Goal: Task Accomplishment & Management: Use online tool/utility

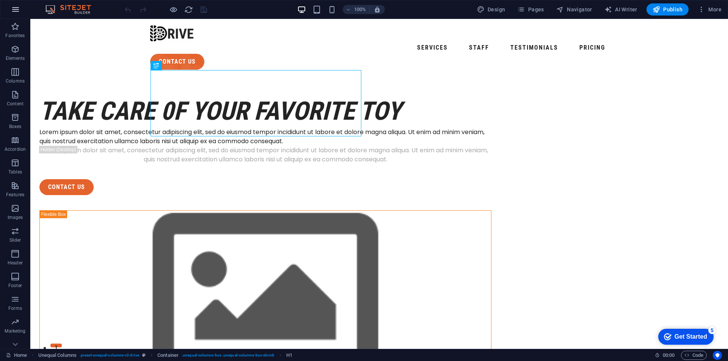
click at [0, 0] on icon "button" at bounding box center [0, 0] width 0 height 0
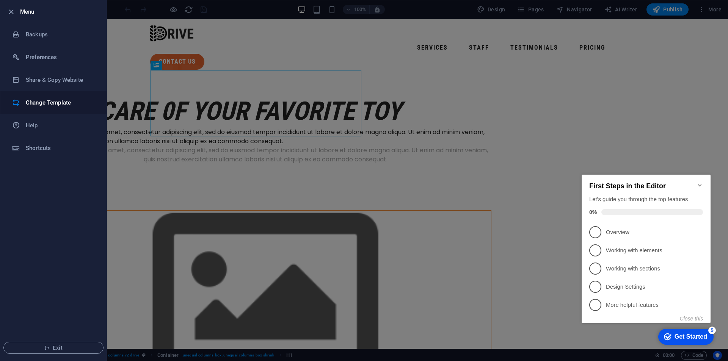
click at [0, 0] on li "Change Template" at bounding box center [0, 0] width 0 height 0
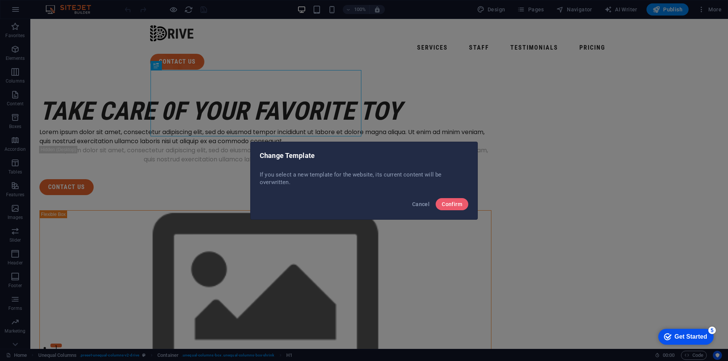
click at [451, 197] on div "Cancel Confirm" at bounding box center [364, 207] width 227 height 26
click at [452, 201] on span "Confirm" at bounding box center [452, 204] width 20 height 6
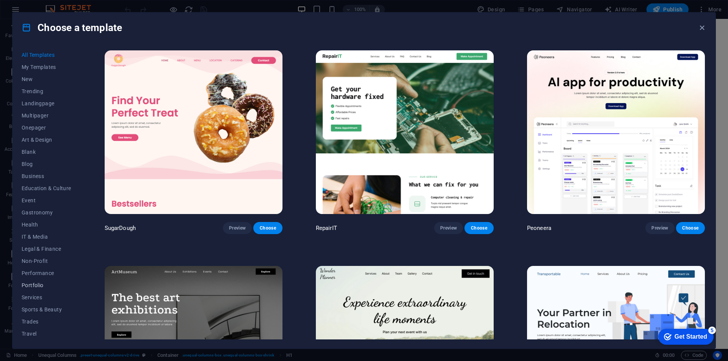
click at [0, 0] on span "Portfolio" at bounding box center [0, 0] width 0 height 0
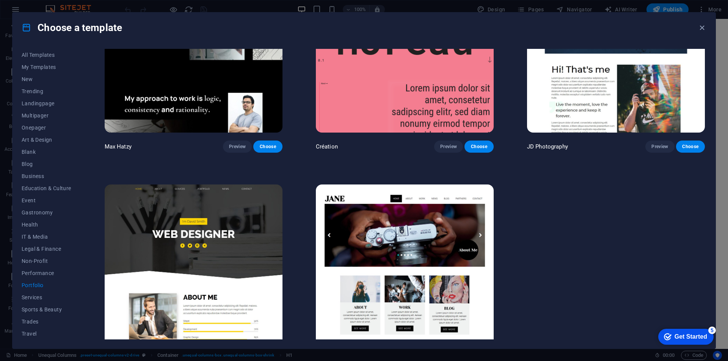
scroll to position [324, 0]
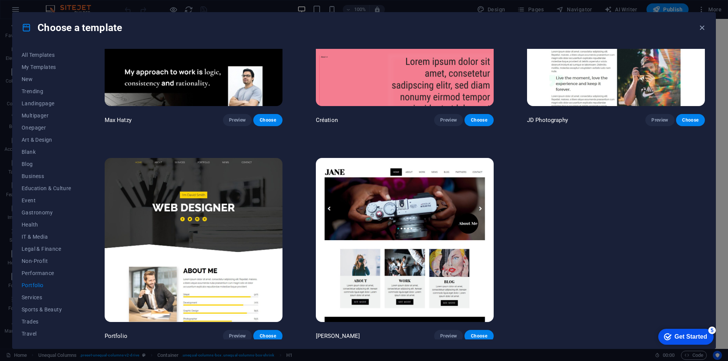
click at [411, 223] on img at bounding box center [405, 240] width 178 height 164
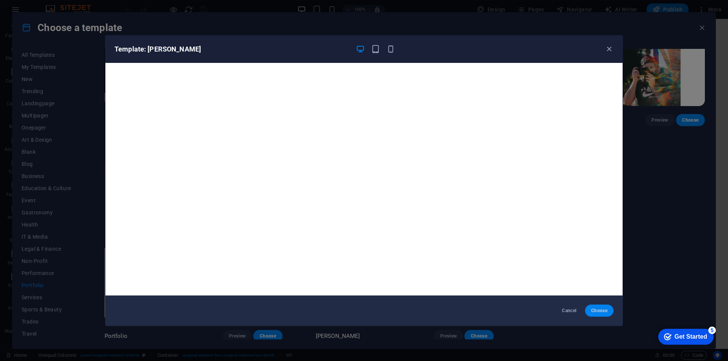
click at [607, 306] on button "Choose" at bounding box center [599, 311] width 28 height 12
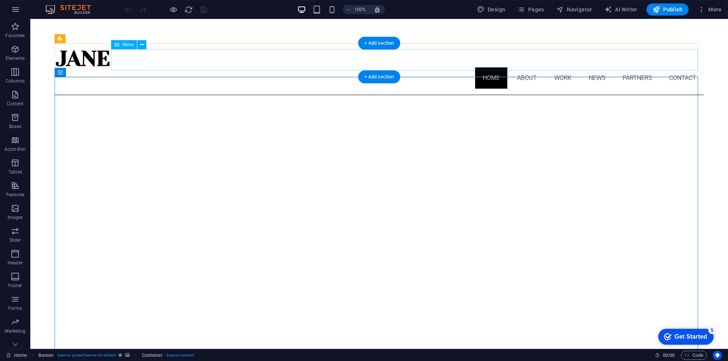
click at [515, 68] on nav "Home About Work News Partners Contact" at bounding box center [379, 78] width 649 height 21
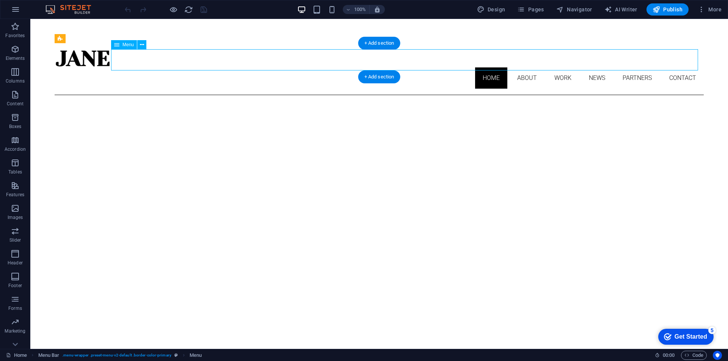
click at [520, 68] on nav "Home About Work News Partners Contact" at bounding box center [379, 78] width 649 height 21
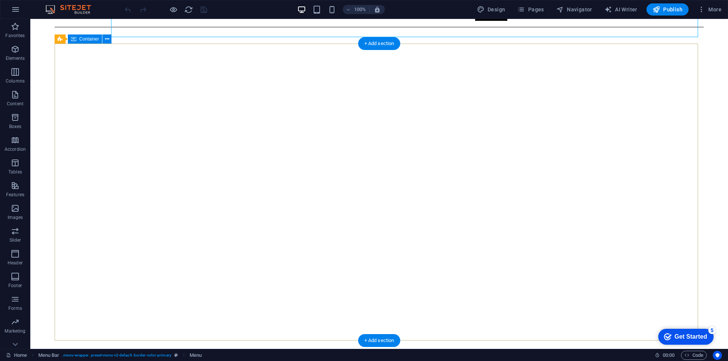
scroll to position [114, 0]
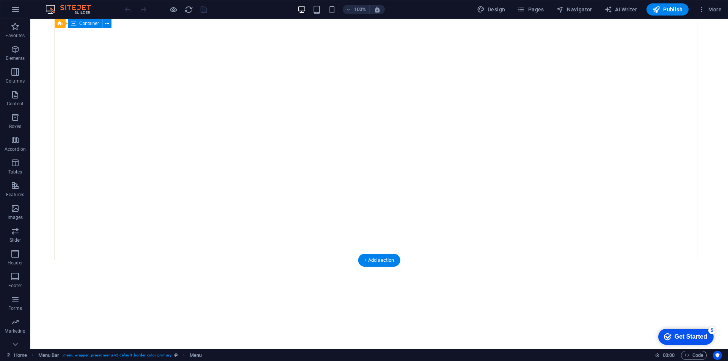
click at [107, 25] on icon at bounding box center [107, 24] width 4 height 8
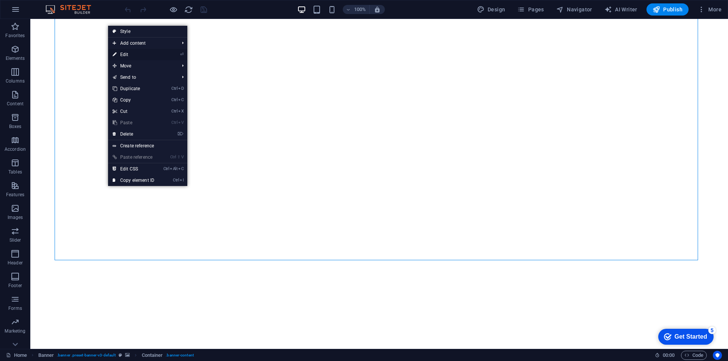
click at [134, 55] on link "⏎ Edit" at bounding box center [133, 54] width 51 height 11
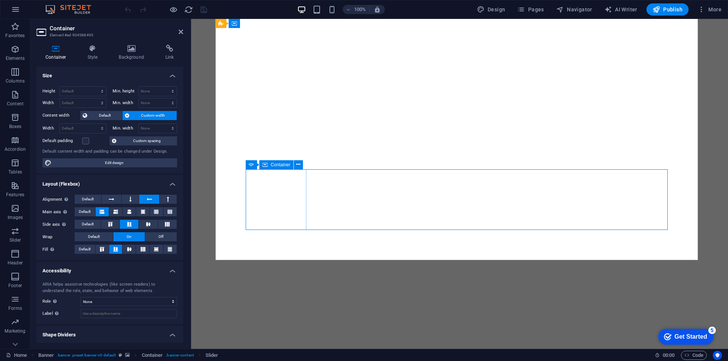
drag, startPoint x: 77, startPoint y: 169, endPoint x: 269, endPoint y: 188, distance: 192.9
click at [0, 0] on div "Button" at bounding box center [0, 0] width 0 height 0
click at [256, 185] on span "Button" at bounding box center [258, 183] width 13 height 5
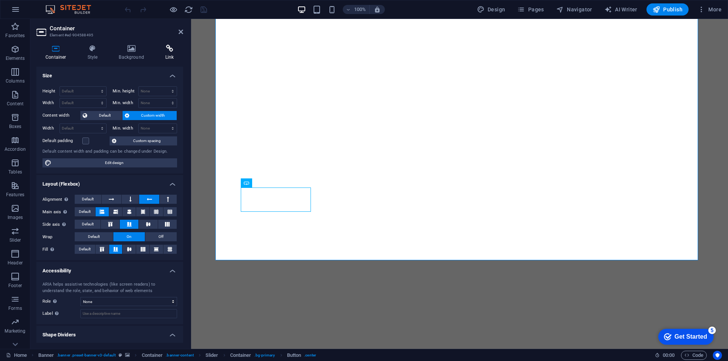
click at [166, 49] on icon at bounding box center [169, 49] width 27 height 8
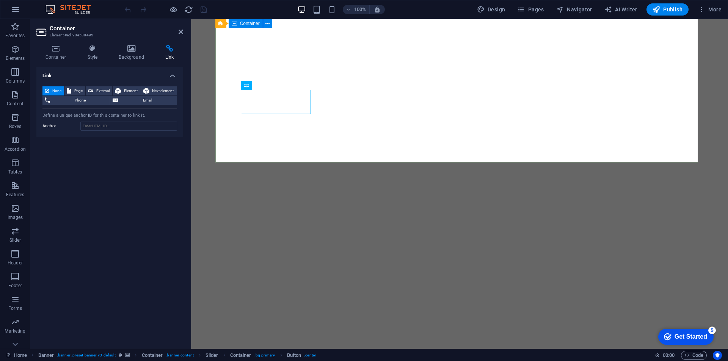
scroll to position [351, 0]
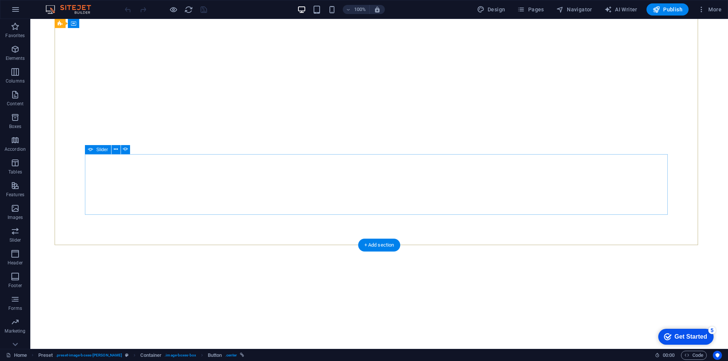
scroll to position [0, 0]
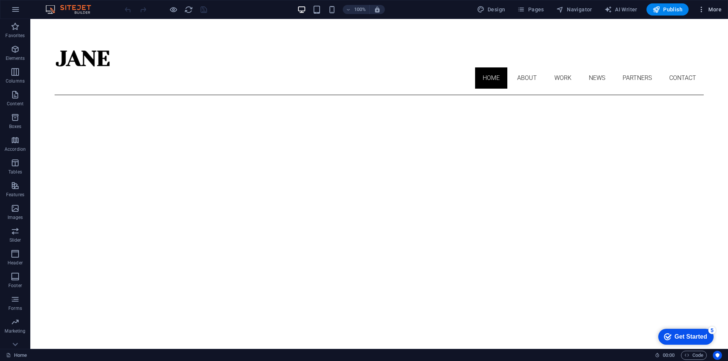
click at [719, 11] on span "More" at bounding box center [710, 10] width 24 height 8
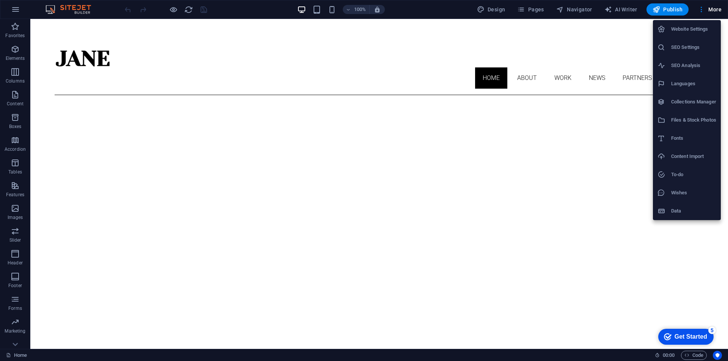
click at [687, 46] on h6 "SEO Settings" at bounding box center [693, 47] width 45 height 9
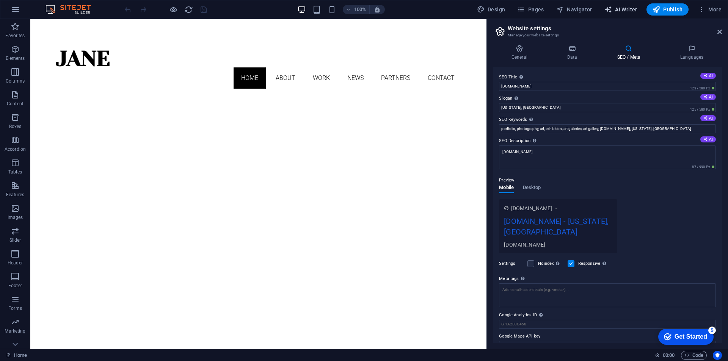
click at [622, 9] on span "AI Writer" at bounding box center [621, 10] width 33 height 8
select select "English"
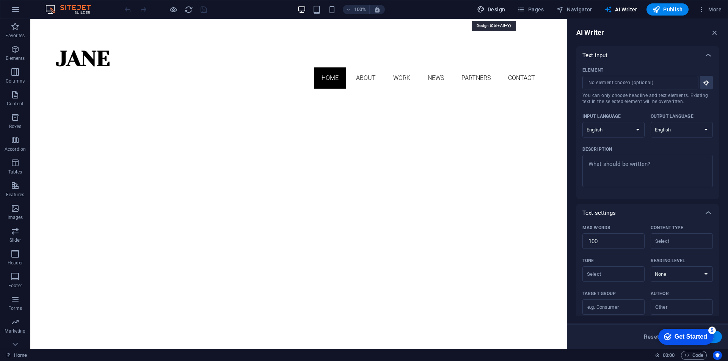
click at [492, 10] on span "Design" at bounding box center [491, 10] width 28 height 8
select select "px"
select select "300"
select select "px"
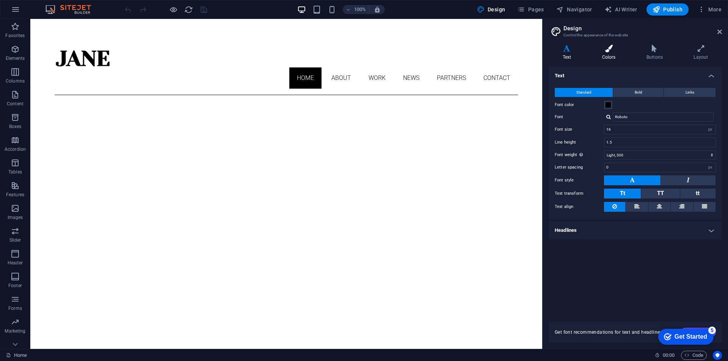
click at [614, 52] on h4 "Colors" at bounding box center [610, 53] width 44 height 16
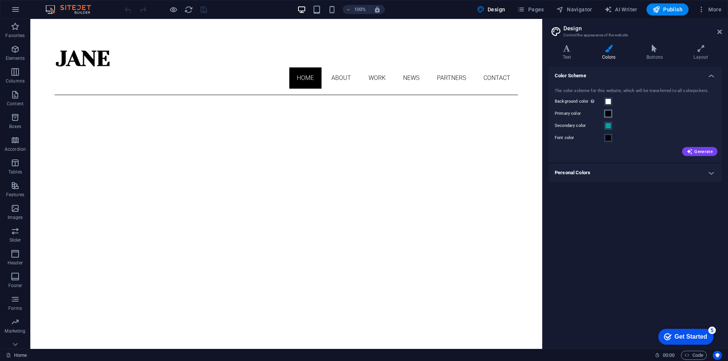
click at [609, 115] on span at bounding box center [608, 114] width 6 height 6
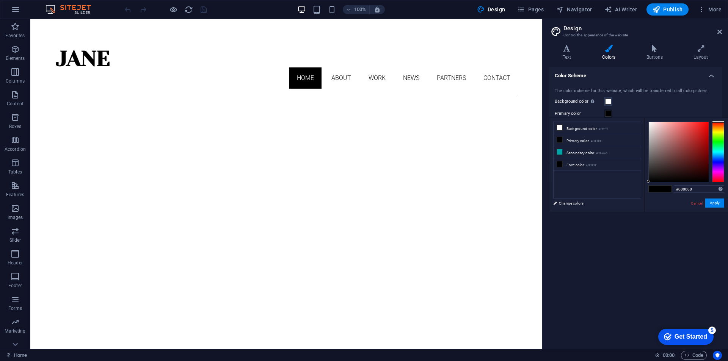
type input "#d44444"
click at [689, 132] on div at bounding box center [679, 152] width 60 height 60
click at [717, 203] on button "Apply" at bounding box center [715, 203] width 19 height 9
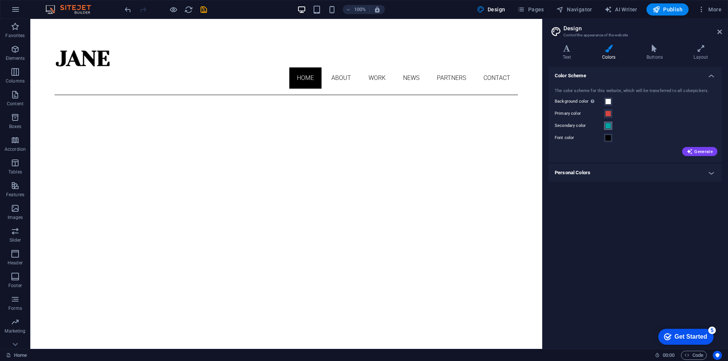
click at [610, 126] on span at bounding box center [608, 126] width 6 height 6
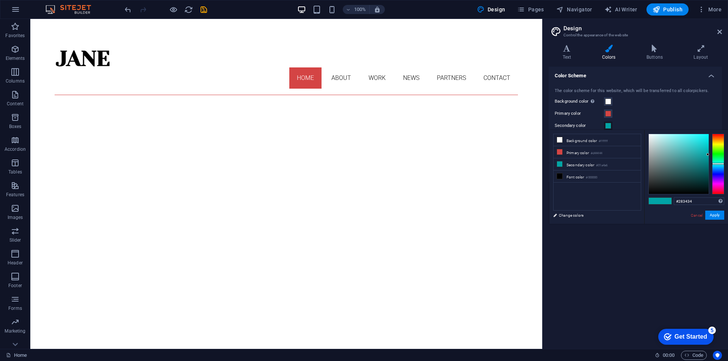
click at [662, 182] on div at bounding box center [679, 164] width 60 height 60
click at [713, 218] on button "Apply" at bounding box center [715, 215] width 19 height 9
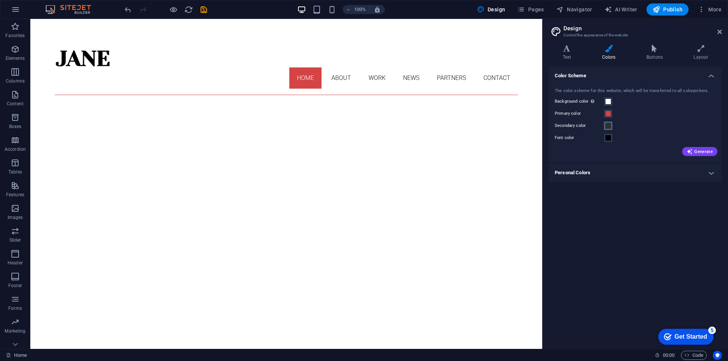
click at [608, 126] on span at bounding box center [608, 126] width 6 height 6
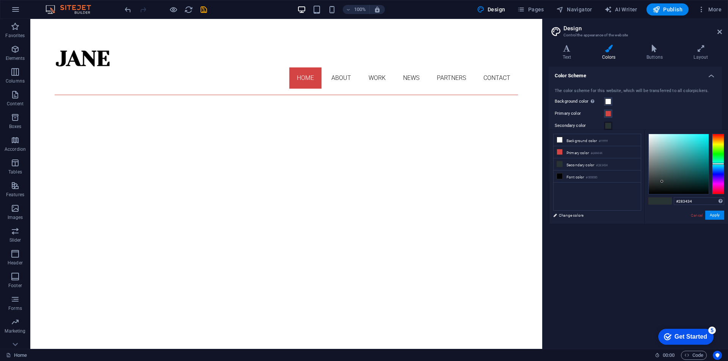
type input "#148081"
click at [699, 163] on div at bounding box center [679, 164] width 60 height 60
click at [719, 214] on button "Apply" at bounding box center [715, 215] width 19 height 9
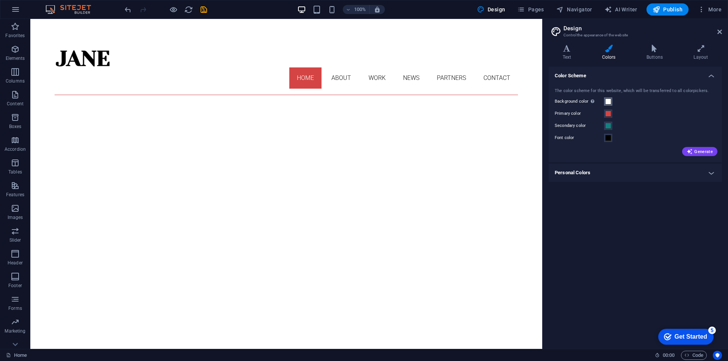
click at [608, 103] on span at bounding box center [608, 102] width 6 height 6
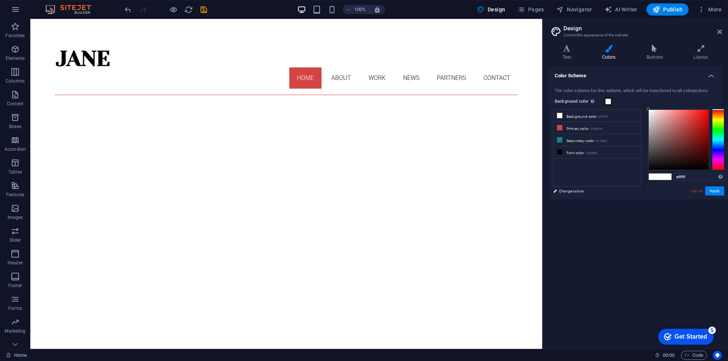
type input "#bb8686"
click at [666, 126] on div at bounding box center [679, 140] width 60 height 60
click at [715, 190] on button "Apply" at bounding box center [715, 191] width 19 height 9
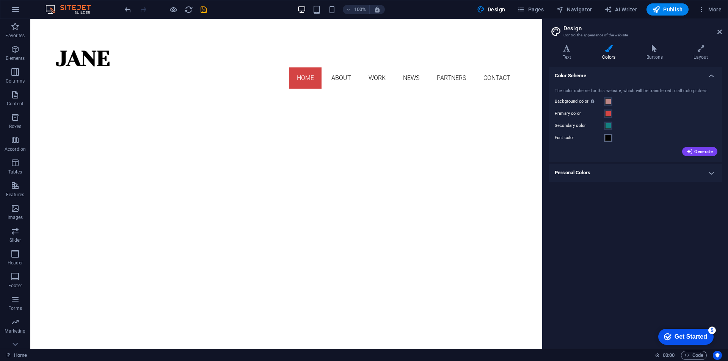
click at [608, 138] on span at bounding box center [608, 138] width 6 height 6
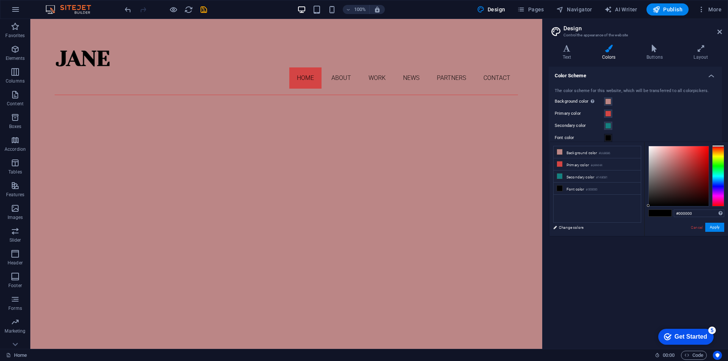
type input "#e9dede"
click at [651, 151] on div at bounding box center [679, 176] width 60 height 60
click at [715, 230] on button "Apply" at bounding box center [715, 227] width 19 height 9
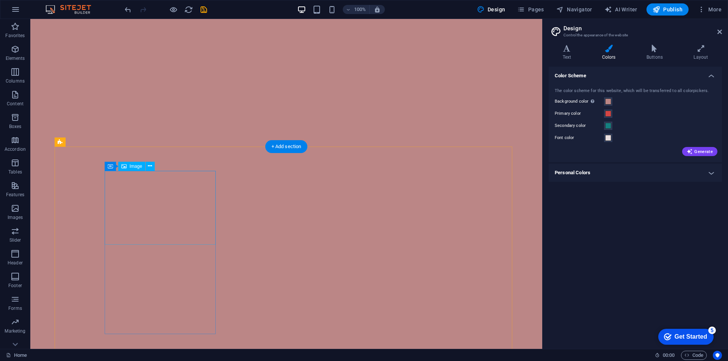
scroll to position [351, 0]
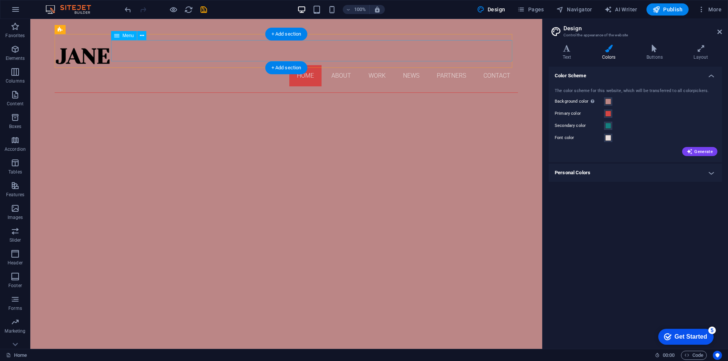
scroll to position [0, 0]
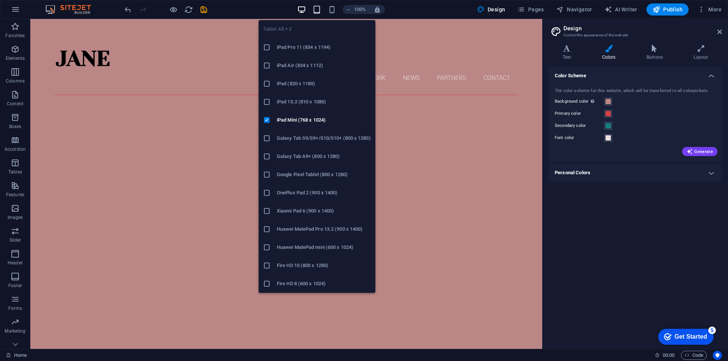
click at [319, 9] on icon "button" at bounding box center [317, 9] width 9 height 9
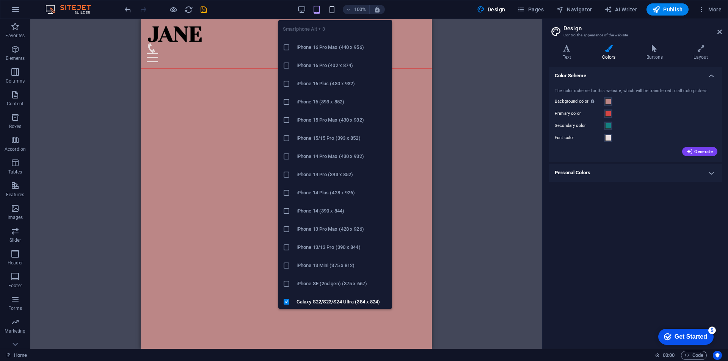
click at [332, 13] on icon "button" at bounding box center [332, 9] width 9 height 9
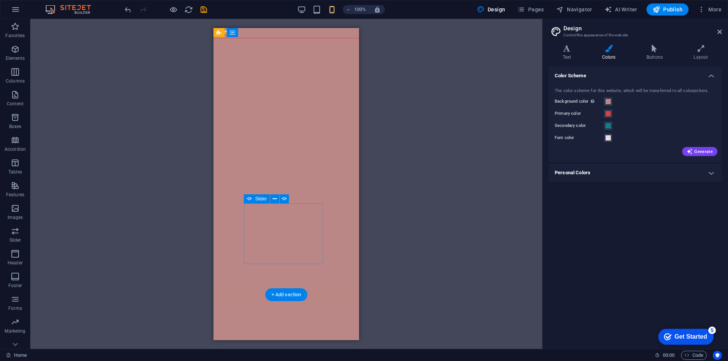
scroll to position [38, 0]
drag, startPoint x: 289, startPoint y: 234, endPoint x: 316, endPoint y: 192, distance: 50.3
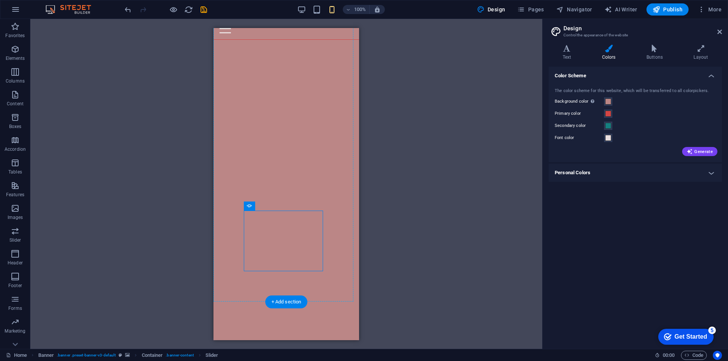
drag, startPoint x: 464, startPoint y: 235, endPoint x: 288, endPoint y: 124, distance: 208.0
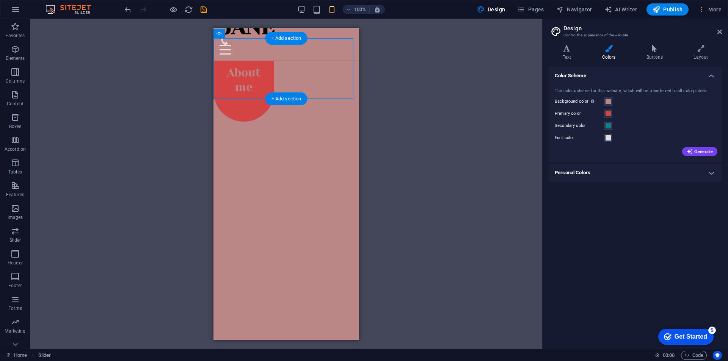
drag, startPoint x: 434, startPoint y: 61, endPoint x: 222, endPoint y: 65, distance: 211.7
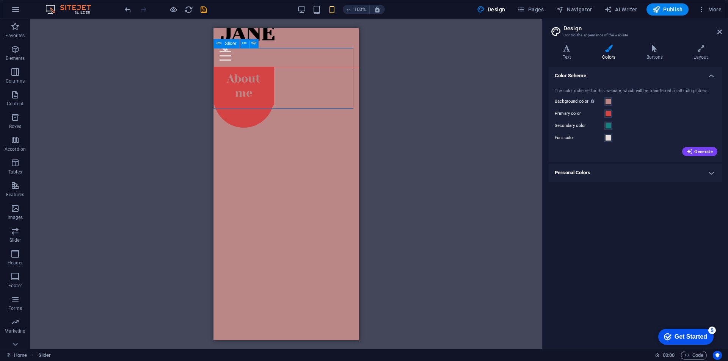
scroll to position [0, 0]
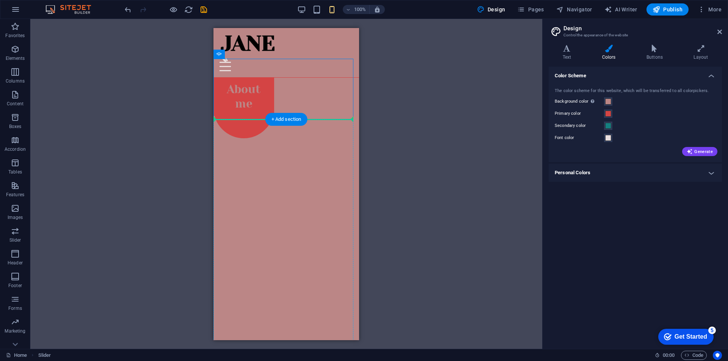
drag, startPoint x: 431, startPoint y: 68, endPoint x: 233, endPoint y: 195, distance: 235.1
click at [268, 91] on div "About me" at bounding box center [244, 96] width 61 height 38
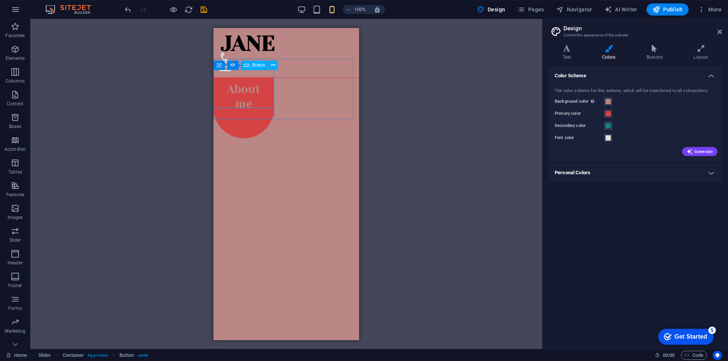
click at [253, 66] on span "Button" at bounding box center [258, 65] width 13 height 5
click at [273, 68] on icon at bounding box center [273, 65] width 4 height 8
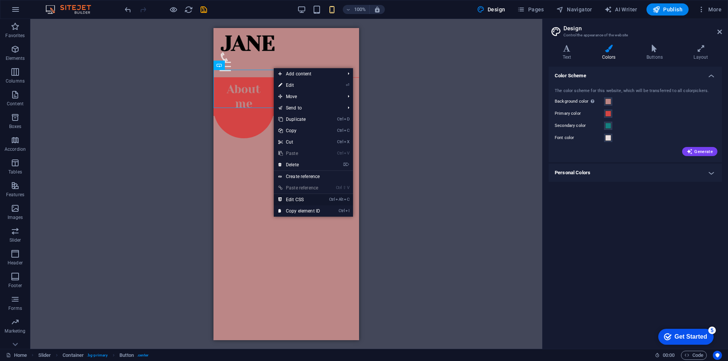
click at [311, 199] on link "Ctrl Alt C Edit CSS" at bounding box center [299, 199] width 51 height 11
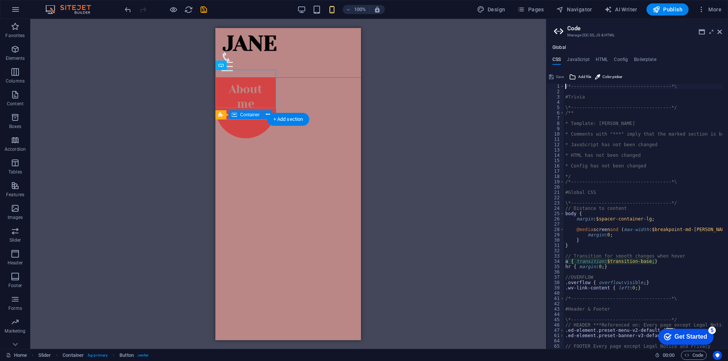
type textarea "a { transition: $transition-base; }"
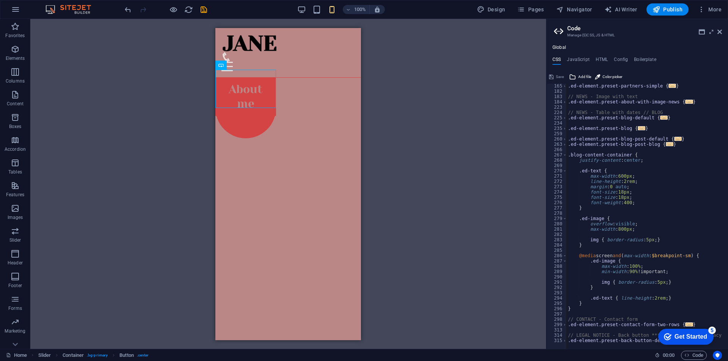
scroll to position [356, 0]
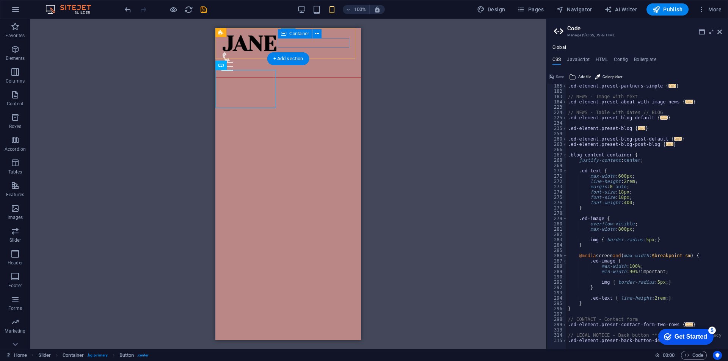
click at [322, 52] on div at bounding box center [289, 61] width 134 height 19
click at [327, 52] on figure at bounding box center [285, 56] width 127 height 9
click at [328, 52] on figure at bounding box center [285, 56] width 127 height 9
click at [329, 52] on figure at bounding box center [285, 56] width 127 height 9
click at [342, 61] on div at bounding box center [289, 65] width 134 height 9
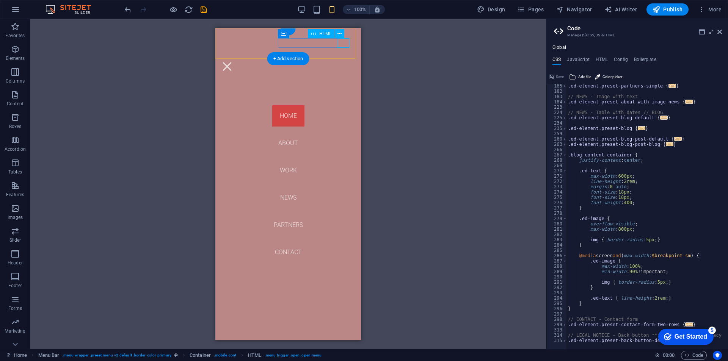
click at [233, 61] on div at bounding box center [227, 65] width 11 height 9
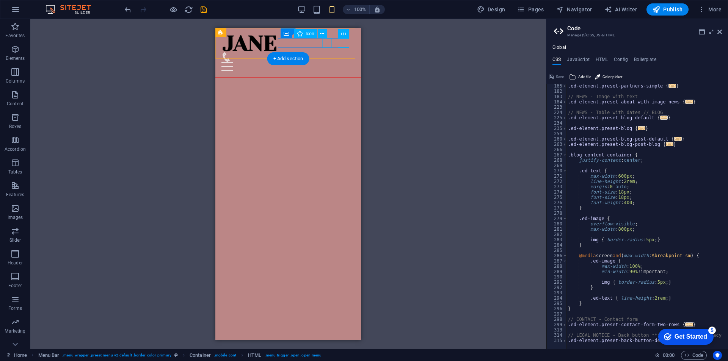
click at [325, 52] on figure at bounding box center [285, 56] width 127 height 9
click at [324, 34] on icon at bounding box center [322, 34] width 4 height 8
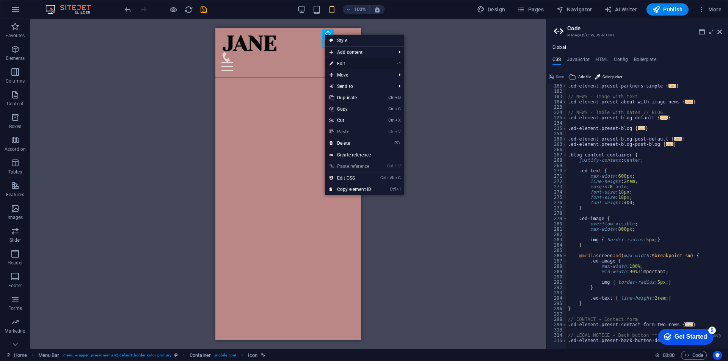
click at [356, 62] on link "⏎ Edit" at bounding box center [350, 63] width 51 height 11
select select "xMidYMid"
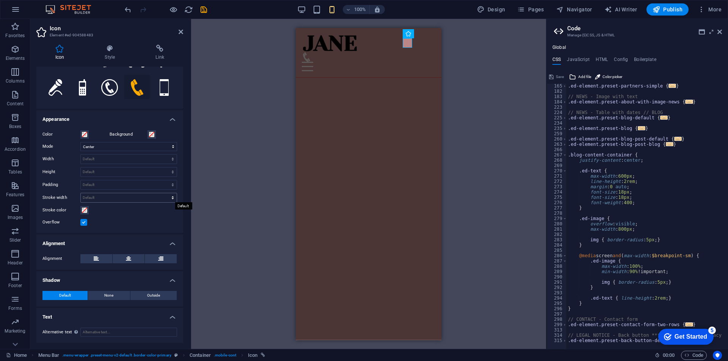
scroll to position [0, 0]
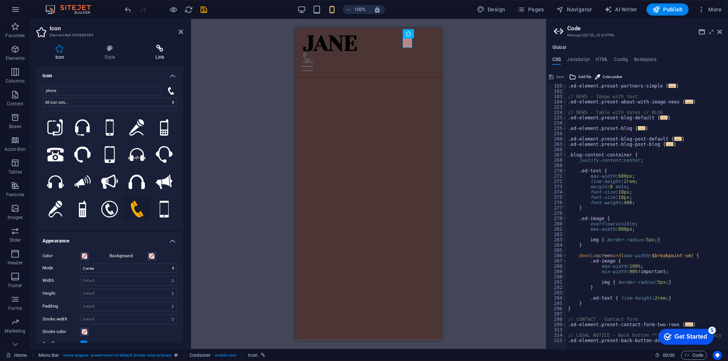
click at [152, 50] on icon at bounding box center [160, 49] width 46 height 8
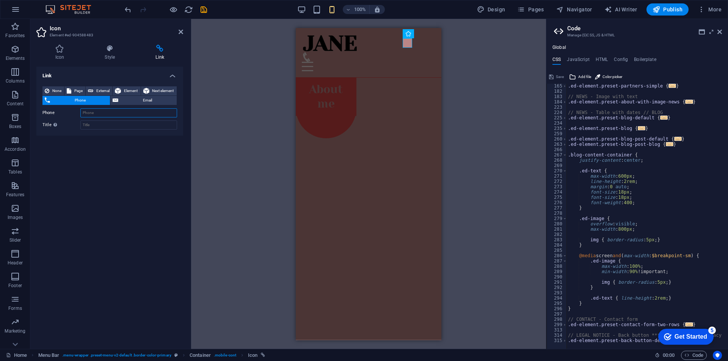
click at [96, 109] on input "Phone" at bounding box center [128, 112] width 97 height 9
type input "71478680"
click at [545, 55] on div "H3 Preset Container Banner Container Banner Container Image Slider Menu Bar Men…" at bounding box center [368, 184] width 355 height 330
click at [462, 77] on div "H3 Preset Container Banner Container Banner Container Image Slider Menu Bar Men…" at bounding box center [368, 184] width 355 height 330
click at [111, 48] on icon at bounding box center [110, 49] width 48 height 8
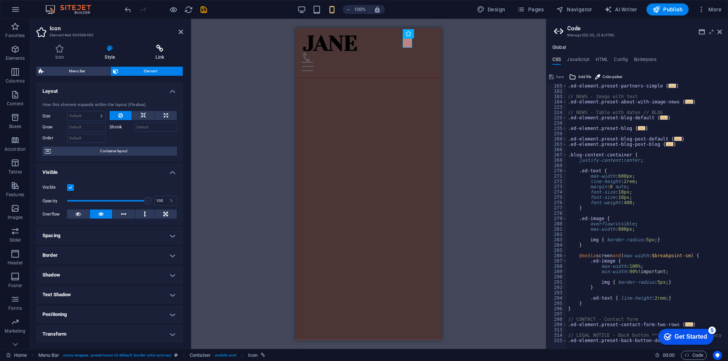
click at [156, 52] on icon at bounding box center [160, 49] width 46 height 8
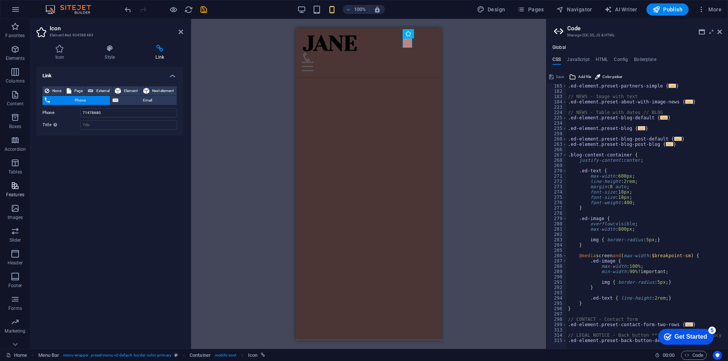
click at [16, 189] on icon "button" at bounding box center [15, 185] width 9 height 9
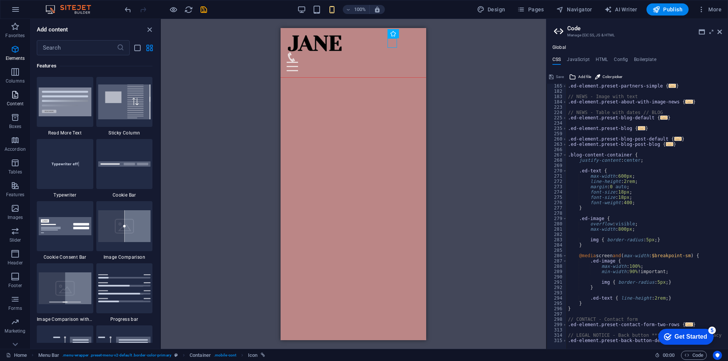
click at [15, 109] on button "Content" at bounding box center [15, 98] width 30 height 23
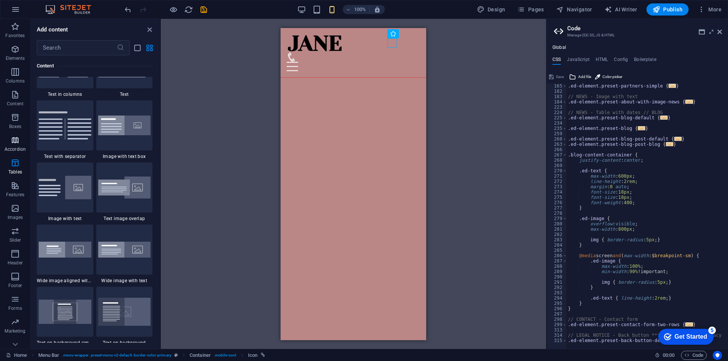
click at [8, 134] on button "Accordion" at bounding box center [15, 144] width 30 height 23
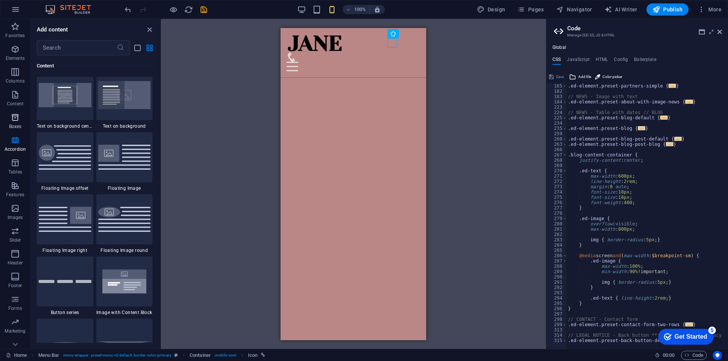
click at [15, 119] on icon "button" at bounding box center [15, 117] width 9 height 9
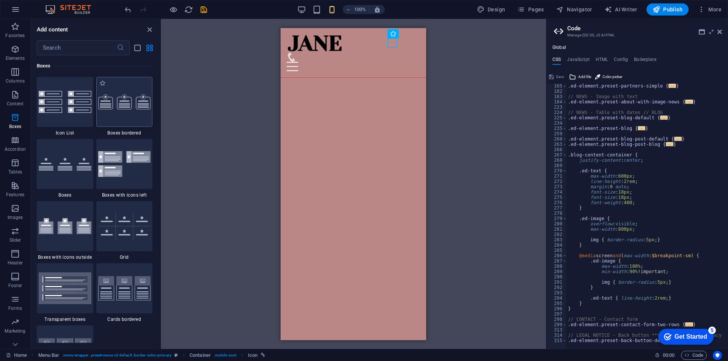
scroll to position [2092, 0]
click at [76, 104] on img at bounding box center [65, 102] width 53 height 22
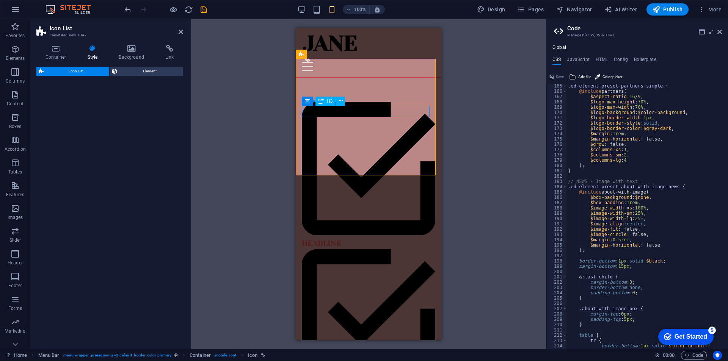
scroll to position [367, 0]
select select "rem"
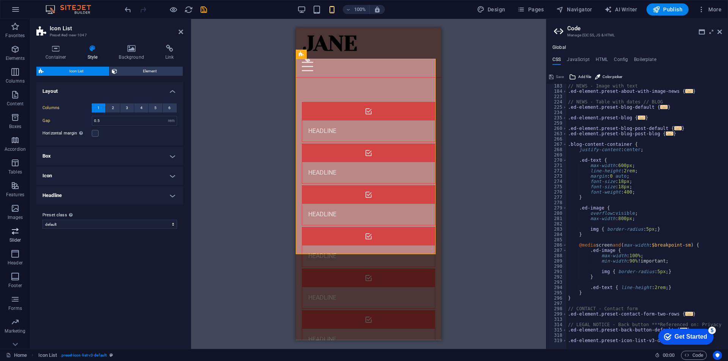
click at [14, 228] on icon "button" at bounding box center [15, 231] width 9 height 9
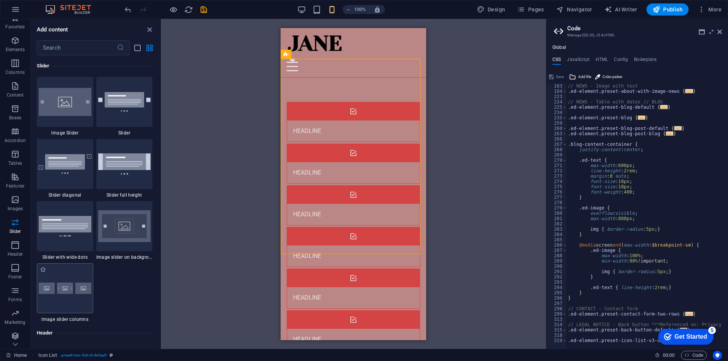
scroll to position [11, 0]
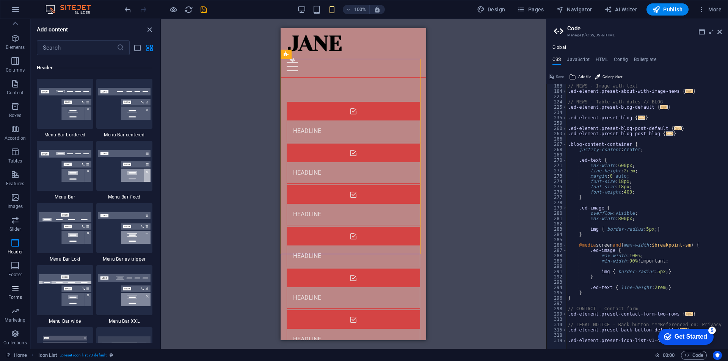
click at [16, 289] on icon "button" at bounding box center [15, 288] width 9 height 9
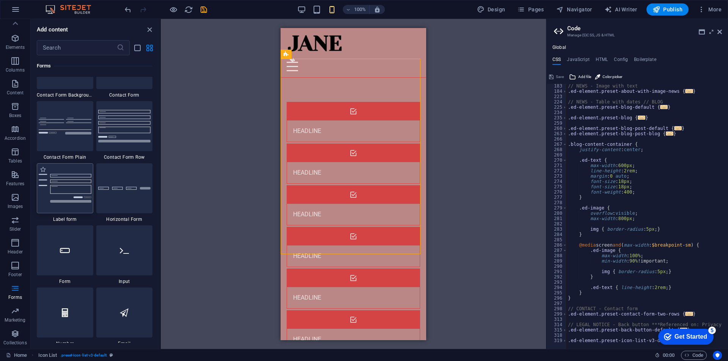
scroll to position [5538, 0]
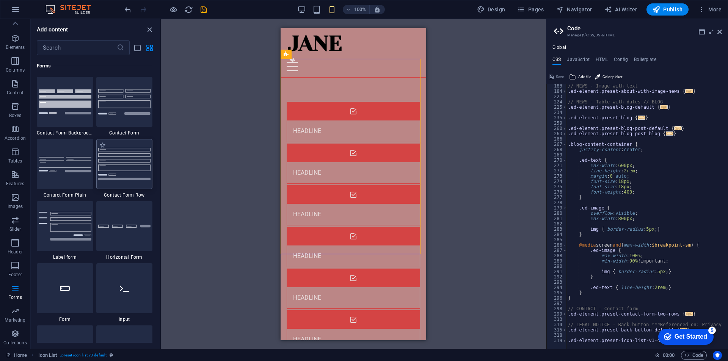
click at [127, 159] on img at bounding box center [124, 164] width 53 height 32
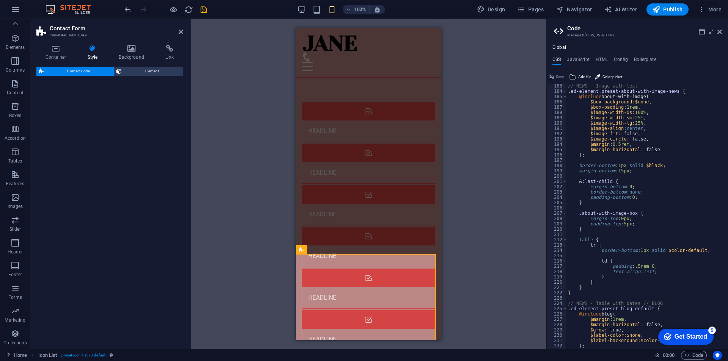
select select "rem"
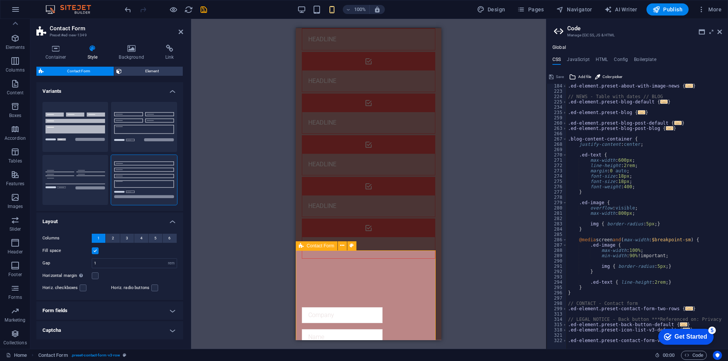
scroll to position [190, 0]
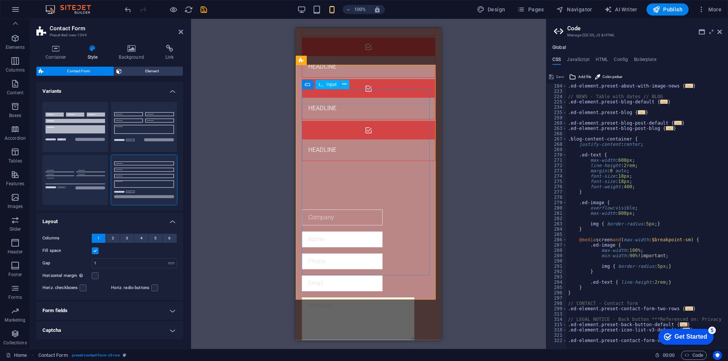
click at [324, 209] on input "text" at bounding box center [342, 217] width 81 height 16
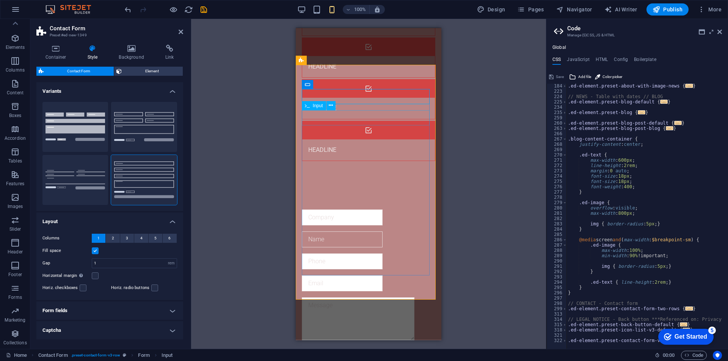
click at [331, 231] on input "text" at bounding box center [342, 239] width 81 height 16
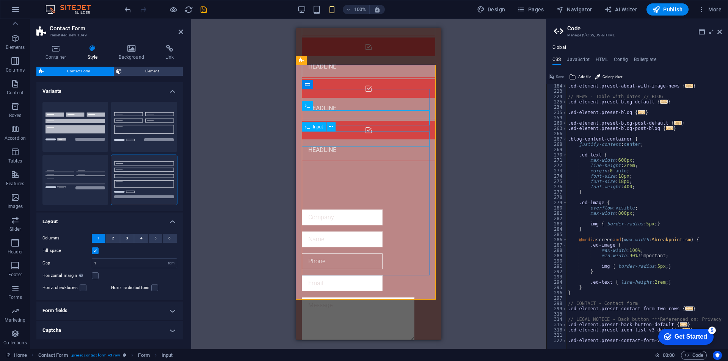
click at [317, 253] on input "text" at bounding box center [342, 261] width 81 height 16
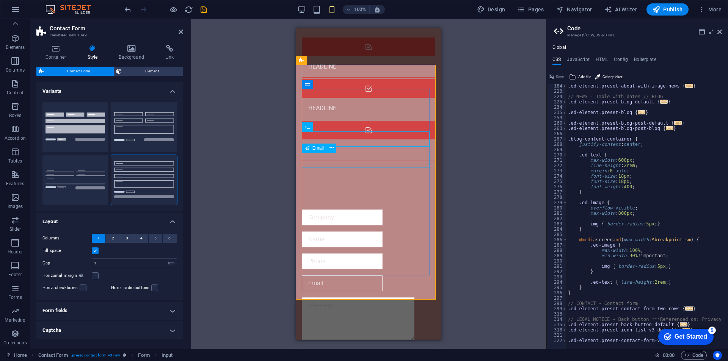
click at [317, 275] on input "email" at bounding box center [342, 283] width 81 height 16
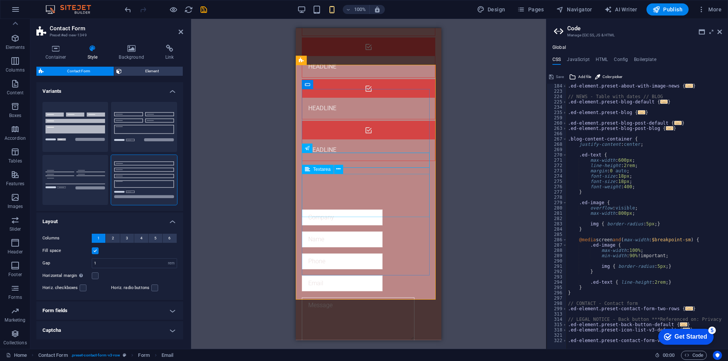
click at [313, 297] on textarea at bounding box center [358, 318] width 113 height 43
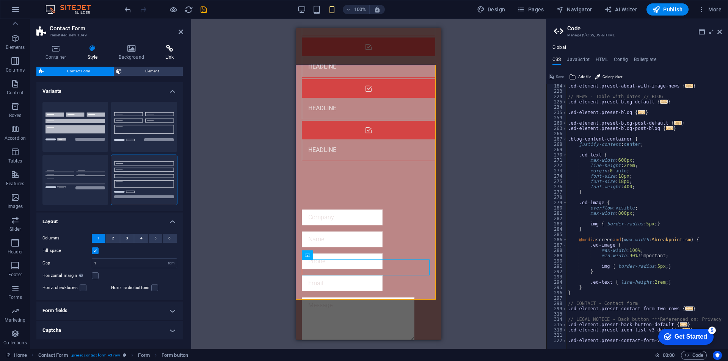
click at [173, 48] on icon at bounding box center [169, 49] width 27 height 8
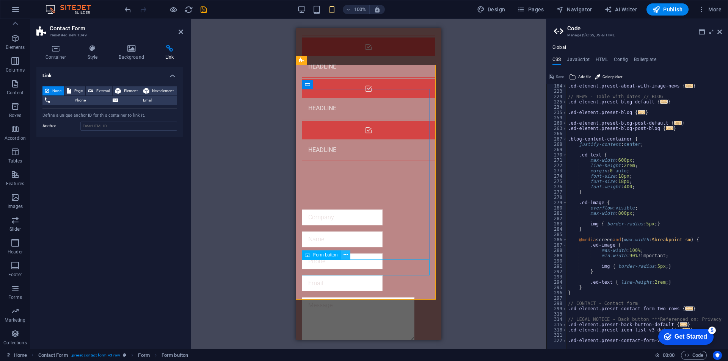
click at [344, 259] on icon at bounding box center [346, 255] width 4 height 8
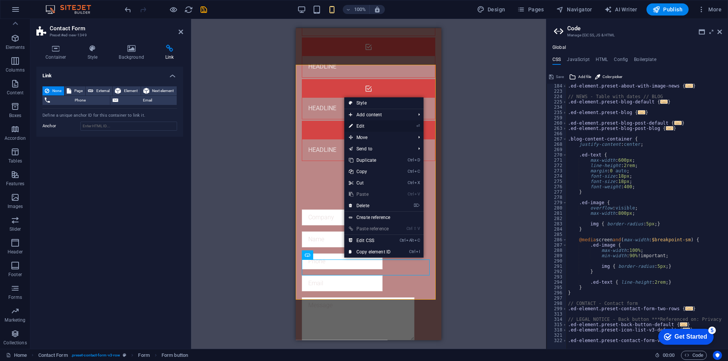
click at [374, 121] on link "⏎ Edit" at bounding box center [369, 126] width 51 height 11
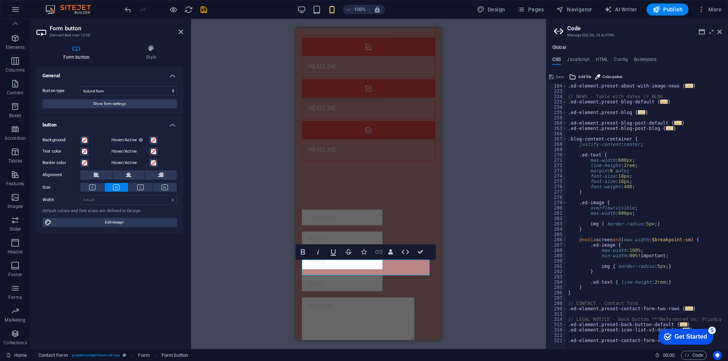
click at [381, 254] on icon "button" at bounding box center [379, 252] width 8 height 4
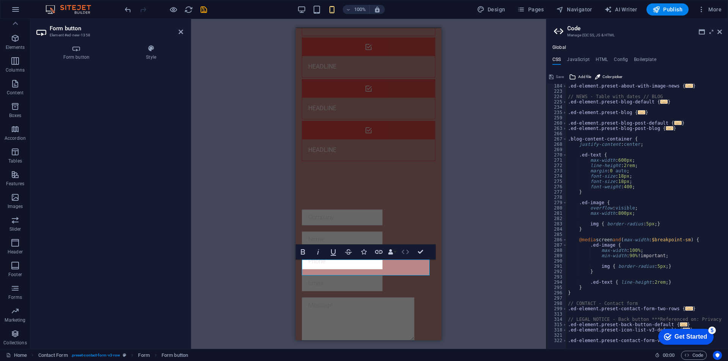
click at [410, 253] on icon "button" at bounding box center [405, 252] width 9 height 9
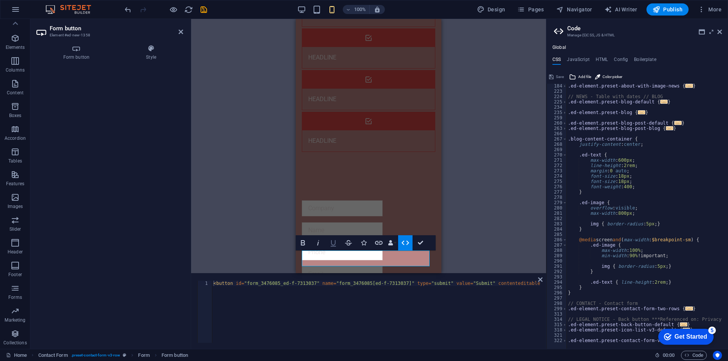
click at [331, 248] on button "Underline" at bounding box center [333, 243] width 14 height 15
click at [303, 240] on icon "button" at bounding box center [303, 242] width 4 height 5
click at [381, 212] on div "{{ 'content.forms.privacy'|trans }} Unreadable? Regenerate Submit" at bounding box center [369, 297] width 134 height 198
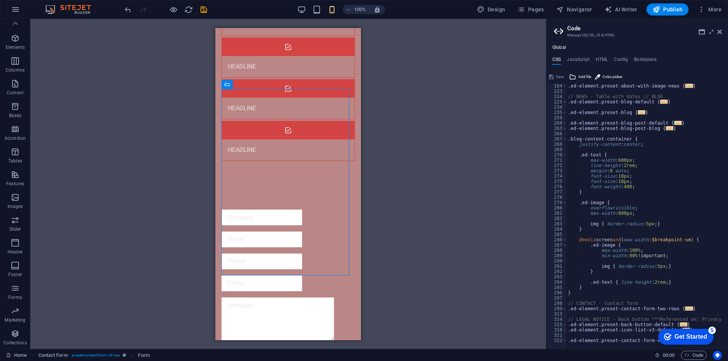
click at [419, 189] on div "H3 Preset Container Banner Container Banner Container Image Slider Menu Bar Men…" at bounding box center [288, 184] width 516 height 330
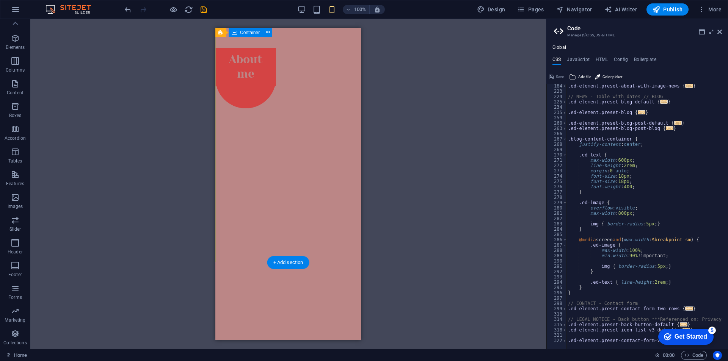
scroll to position [721, 0]
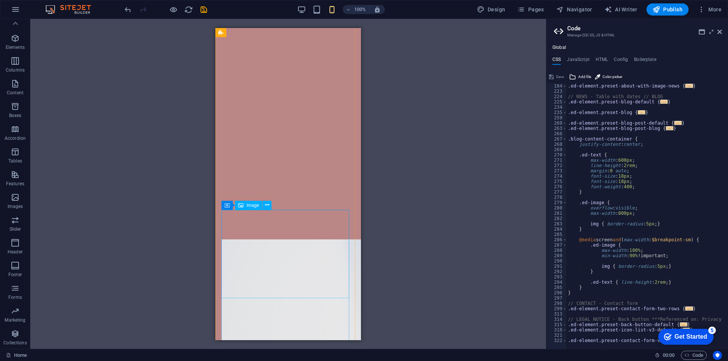
scroll to position [1222, 0]
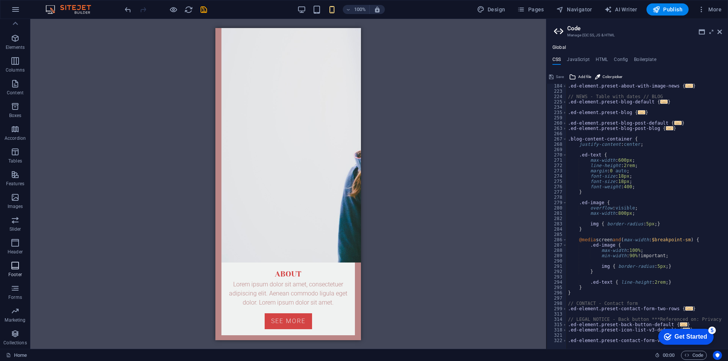
click at [13, 260] on button "Footer" at bounding box center [15, 269] width 30 height 23
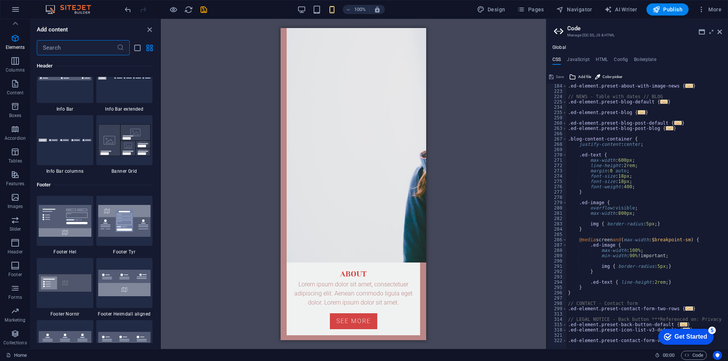
scroll to position [5022, 0]
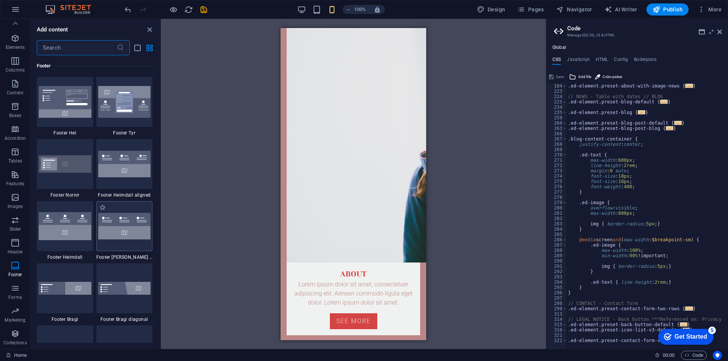
click at [130, 214] on img at bounding box center [124, 226] width 53 height 27
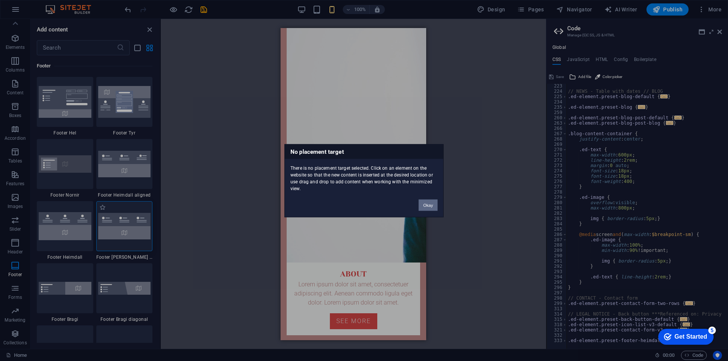
scroll to position [377, 0]
click at [424, 198] on div "Okay" at bounding box center [428, 201] width 30 height 19
click at [428, 203] on button "Okay" at bounding box center [428, 205] width 19 height 11
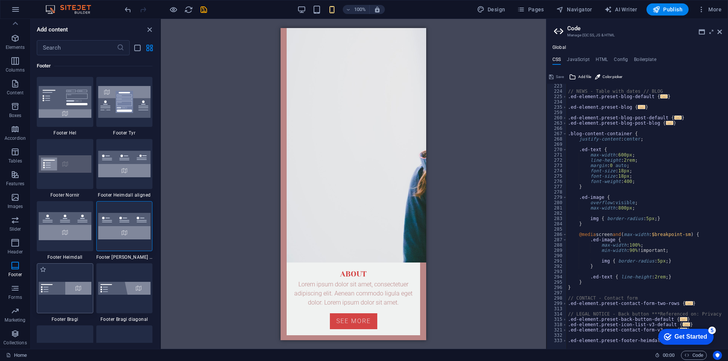
click at [71, 294] on img at bounding box center [65, 288] width 53 height 13
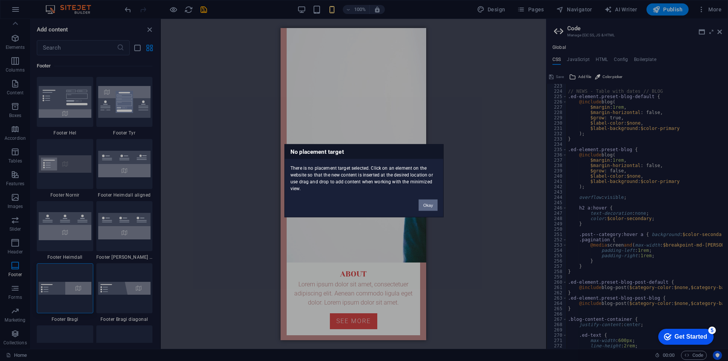
scroll to position [383, 0]
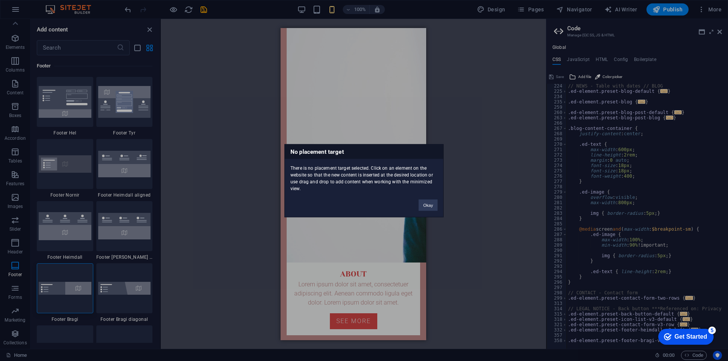
click at [443, 208] on div "Okay" at bounding box center [428, 201] width 30 height 19
click at [434, 205] on button "Okay" at bounding box center [428, 205] width 19 height 11
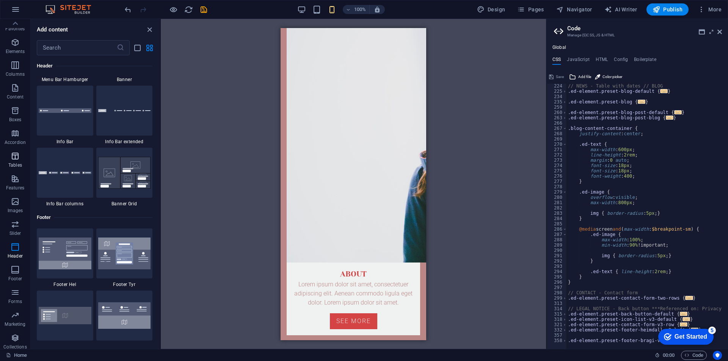
scroll to position [0, 0]
click at [16, 11] on icon "button" at bounding box center [15, 9] width 9 height 9
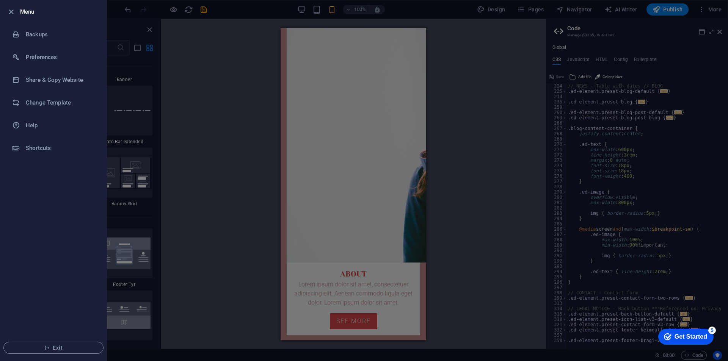
click at [240, 163] on div at bounding box center [364, 180] width 728 height 361
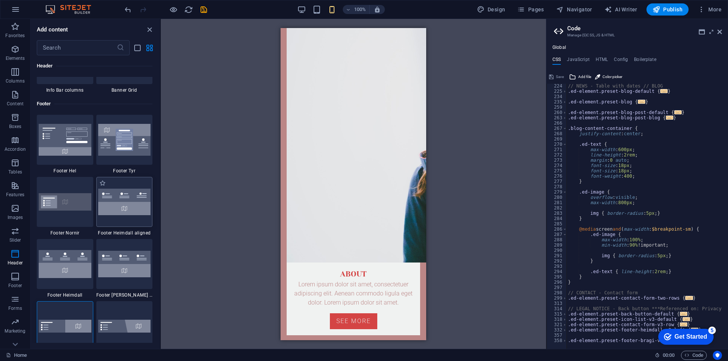
scroll to position [4832, 0]
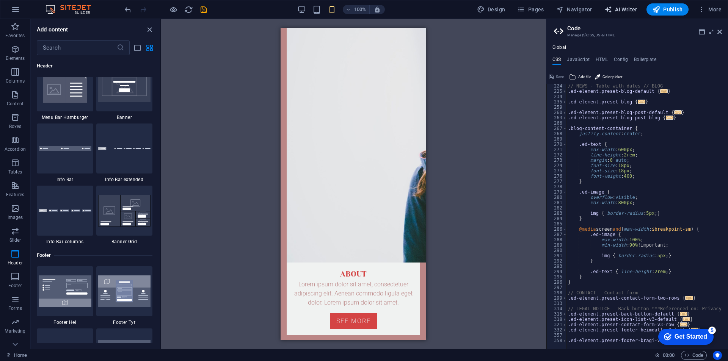
click at [627, 11] on span "AI Writer" at bounding box center [621, 10] width 33 height 8
select select "English"
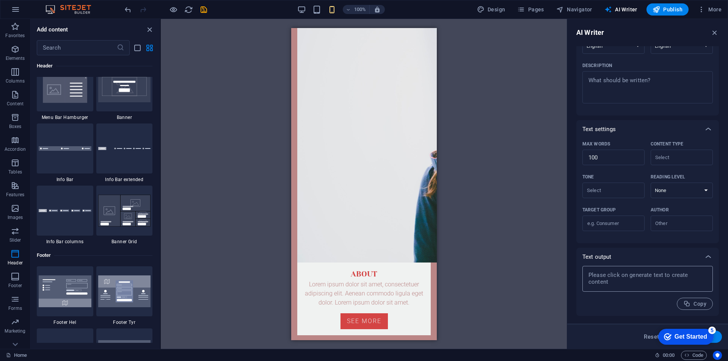
scroll to position [0, 0]
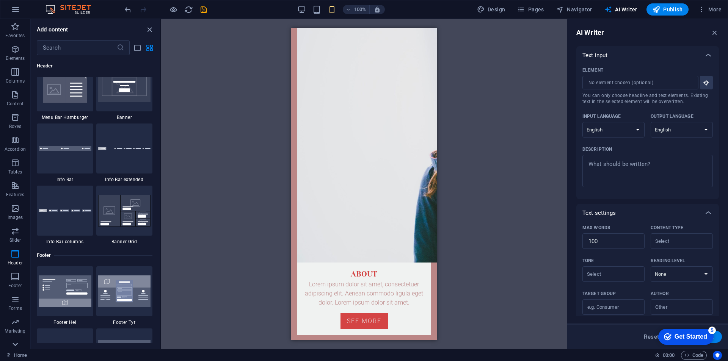
click at [15, 347] on icon at bounding box center [15, 344] width 11 height 11
click at [13, 346] on p "Collections" at bounding box center [14, 343] width 23 height 6
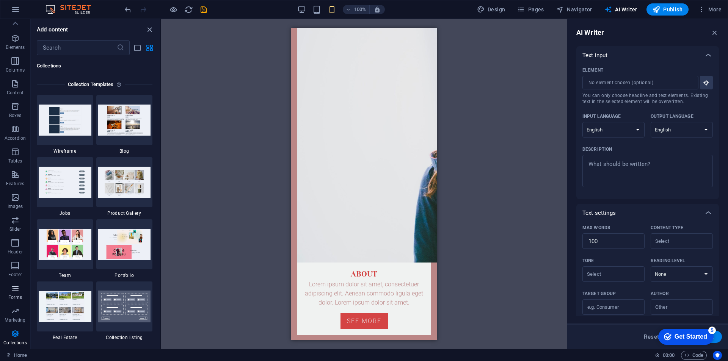
scroll to position [0, 0]
click at [17, 25] on icon "button" at bounding box center [15, 26] width 9 height 9
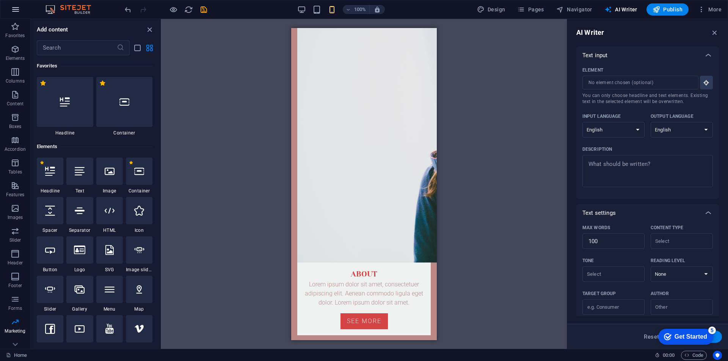
click at [14, 10] on icon "button" at bounding box center [15, 9] width 9 height 9
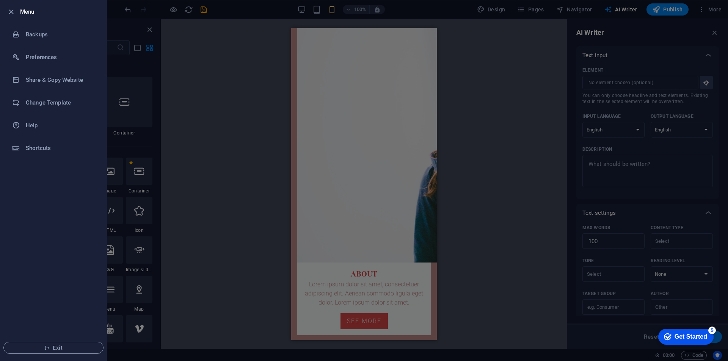
click at [187, 127] on div at bounding box center [364, 180] width 728 height 361
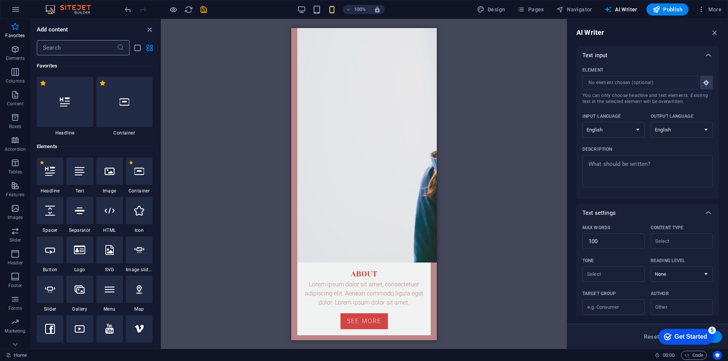
click at [90, 42] on input "text" at bounding box center [77, 47] width 80 height 15
click at [138, 45] on icon "list-view" at bounding box center [137, 48] width 9 height 9
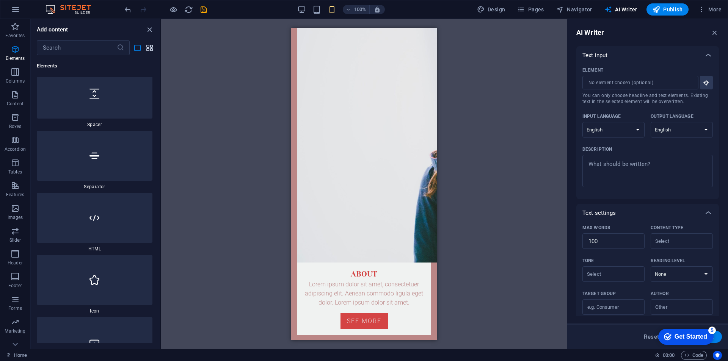
scroll to position [417, 0]
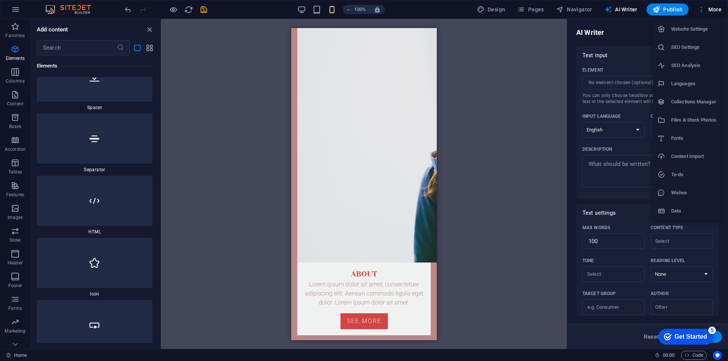
click at [514, 103] on div at bounding box center [364, 180] width 728 height 361
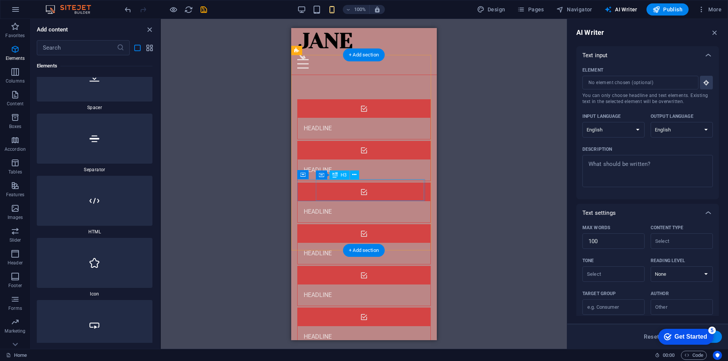
scroll to position [0, 0]
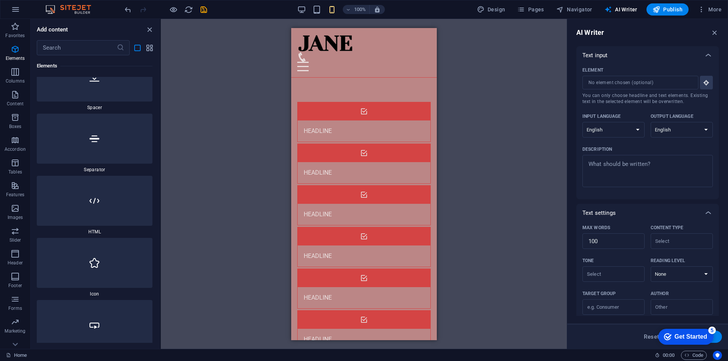
click at [483, 153] on div "H3 Preset Container Banner Container Banner Container Image Slider Menu Bar Men…" at bounding box center [364, 184] width 406 height 330
click at [705, 10] on icon "button" at bounding box center [702, 10] width 8 height 8
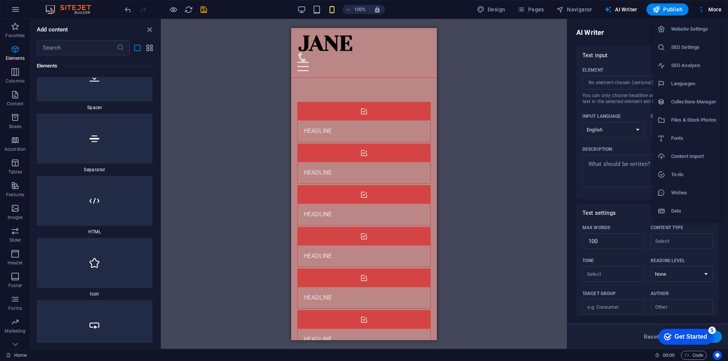
click at [546, 49] on div at bounding box center [364, 180] width 728 height 361
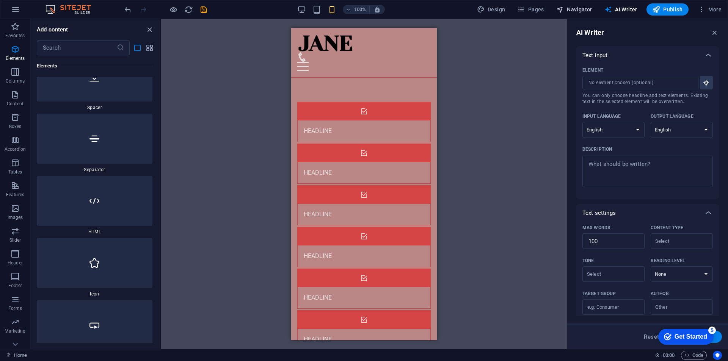
click at [140, 116] on span "Navigator" at bounding box center [73, 136] width 134 height 40
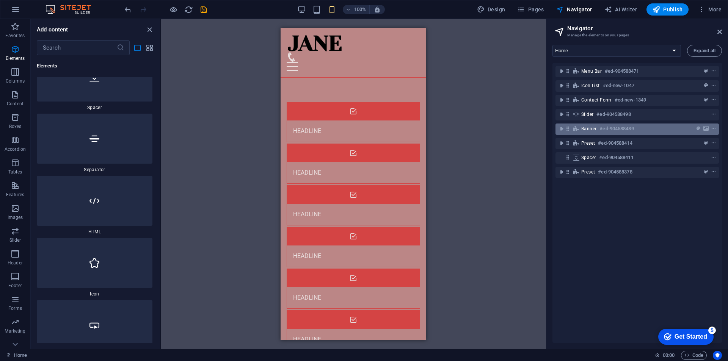
click at [570, 132] on div "Banner #ed-904588489" at bounding box center [637, 129] width 163 height 11
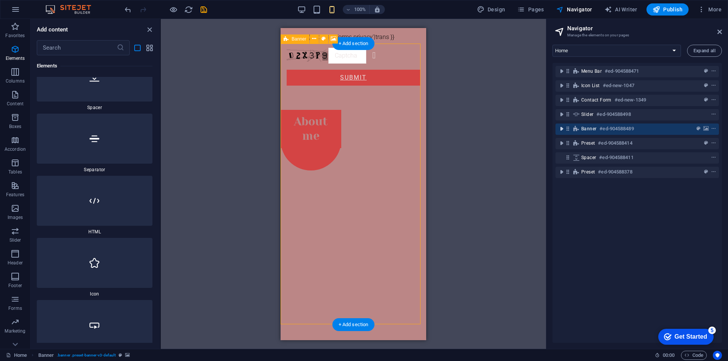
drag, startPoint x: 558, startPoint y: 129, endPoint x: 563, endPoint y: 130, distance: 4.6
click at [558, 129] on icon "toggle-expand" at bounding box center [562, 129] width 8 height 8
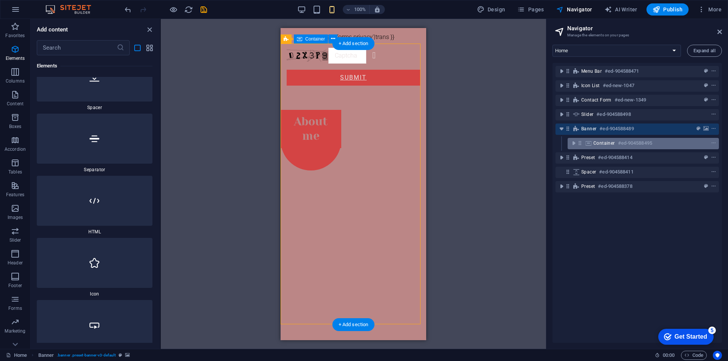
click at [607, 147] on div "Container #ed-904588495" at bounding box center [638, 143] width 88 height 9
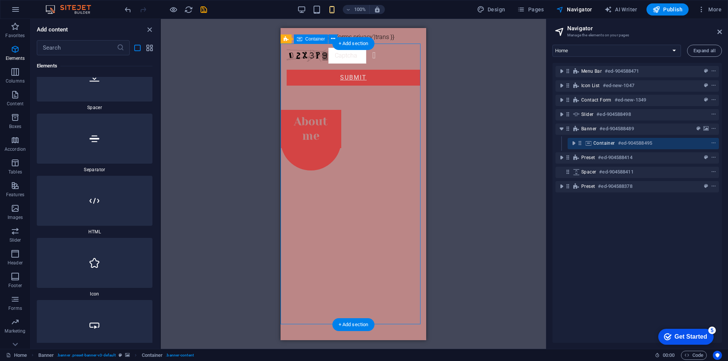
click at [579, 145] on icon at bounding box center [580, 143] width 6 height 6
click at [574, 146] on icon "toggle-expand" at bounding box center [574, 144] width 8 height 8
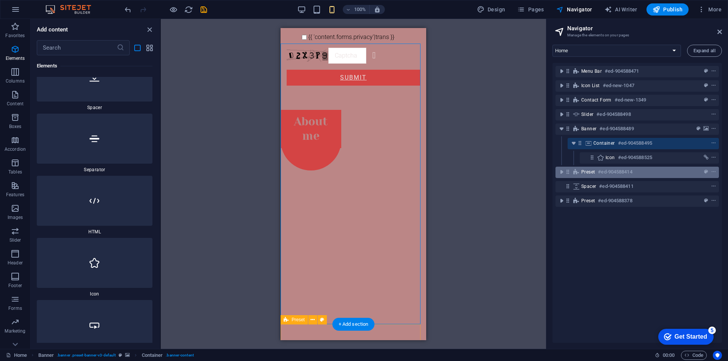
click at [630, 167] on div "Preset #ed-904588414" at bounding box center [637, 172] width 163 height 11
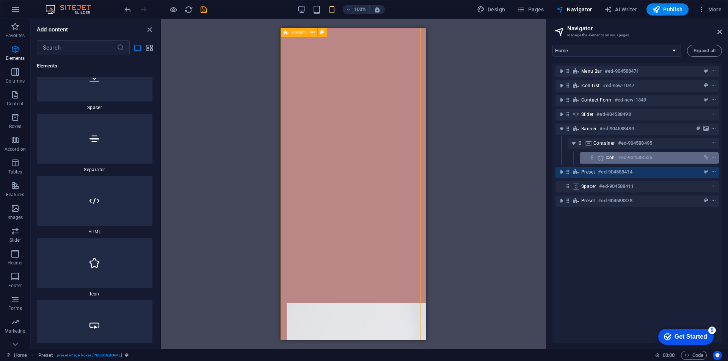
click at [626, 154] on h6 "#ed-904588525" at bounding box center [635, 157] width 34 height 9
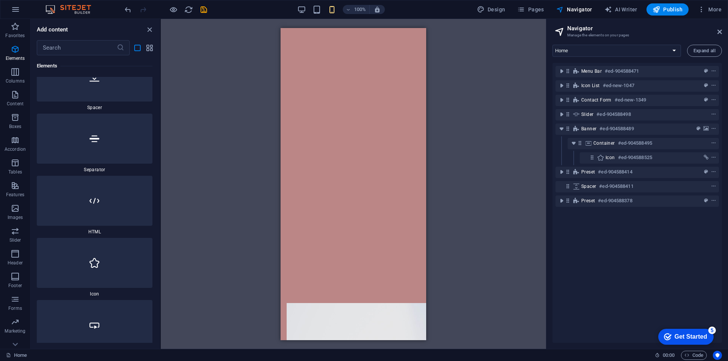
click at [592, 180] on div "Spacer #ed-904588411" at bounding box center [637, 187] width 163 height 14
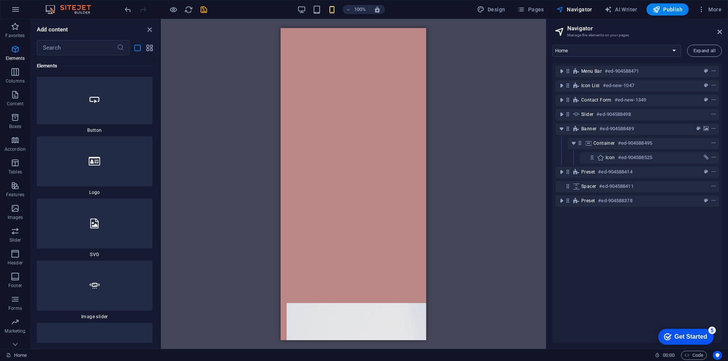
scroll to position [645, 0]
click at [107, 223] on div at bounding box center [95, 222] width 116 height 50
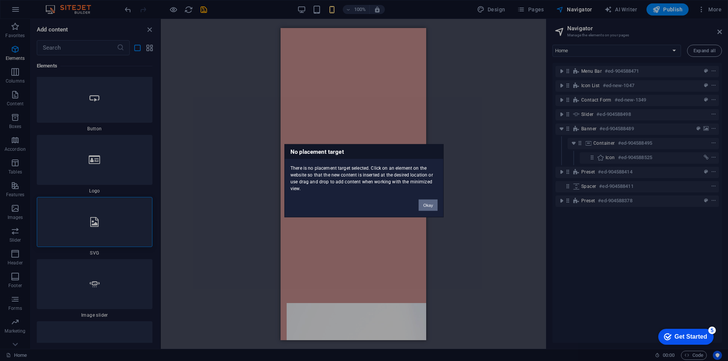
click at [432, 205] on button "Okay" at bounding box center [428, 205] width 19 height 11
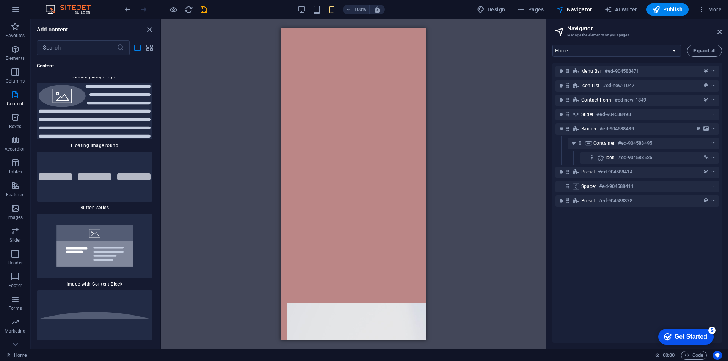
scroll to position [4741, 0]
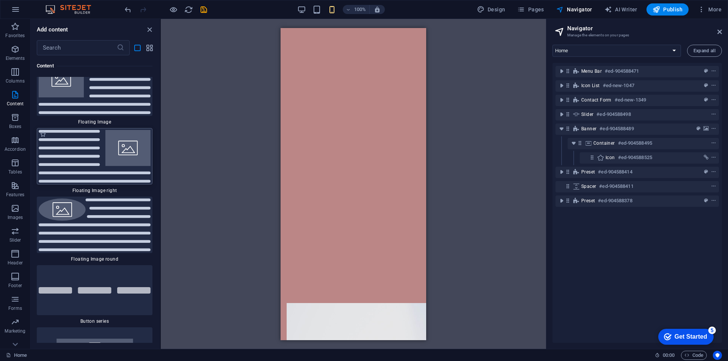
click at [100, 135] on img at bounding box center [95, 156] width 112 height 53
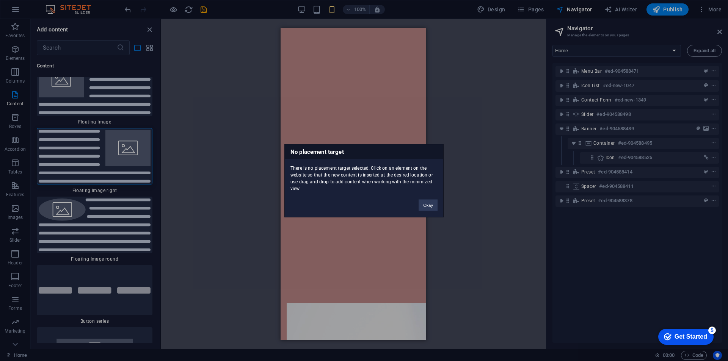
click at [420, 199] on div "Okay" at bounding box center [428, 201] width 30 height 19
click at [424, 202] on button "Okay" at bounding box center [428, 205] width 19 height 11
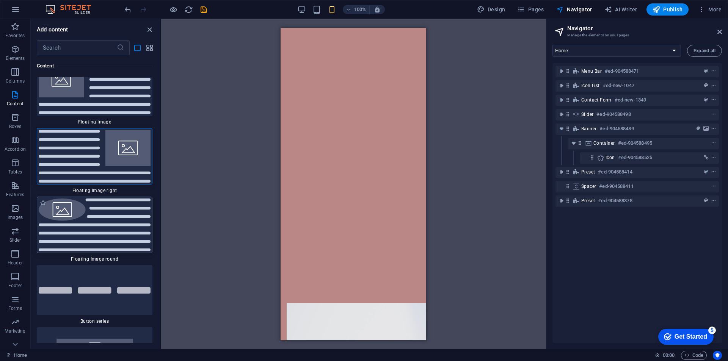
click at [142, 237] on img at bounding box center [95, 225] width 112 height 53
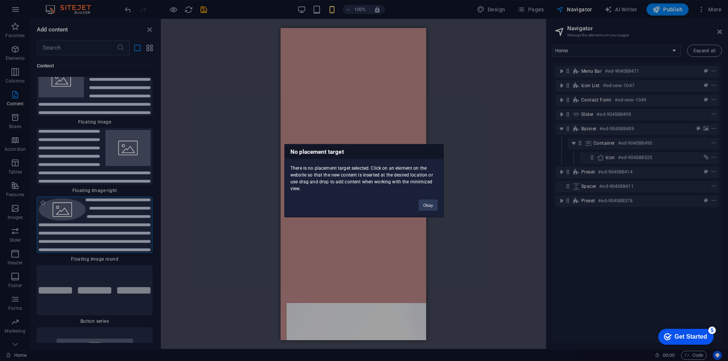
click at [138, 239] on div "No placement target There is no placement target selected. Click on an element …" at bounding box center [364, 180] width 728 height 361
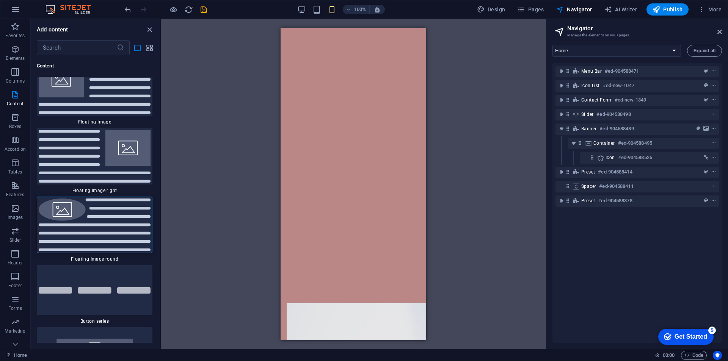
click at [242, 211] on div "H3 Preset Container Banner Container Banner Container Image Slider Menu Bar Men…" at bounding box center [353, 184] width 385 height 330
